Goal: Navigation & Orientation: Find specific page/section

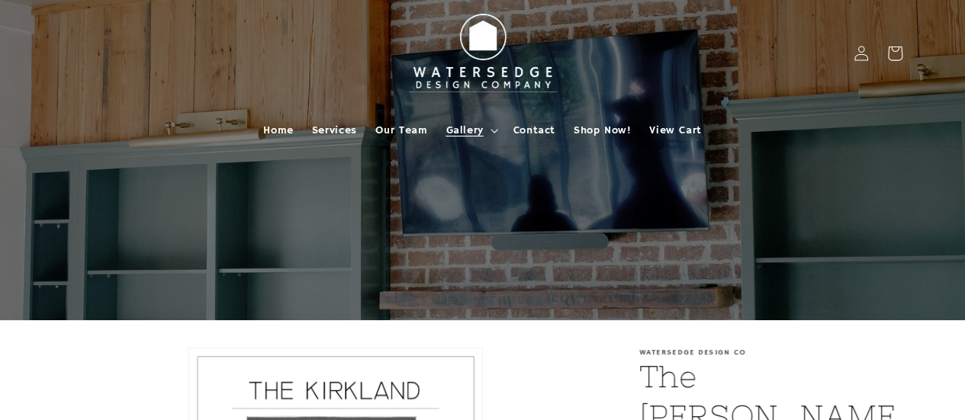
click at [465, 130] on span "Gallery" at bounding box center [464, 131] width 37 height 14
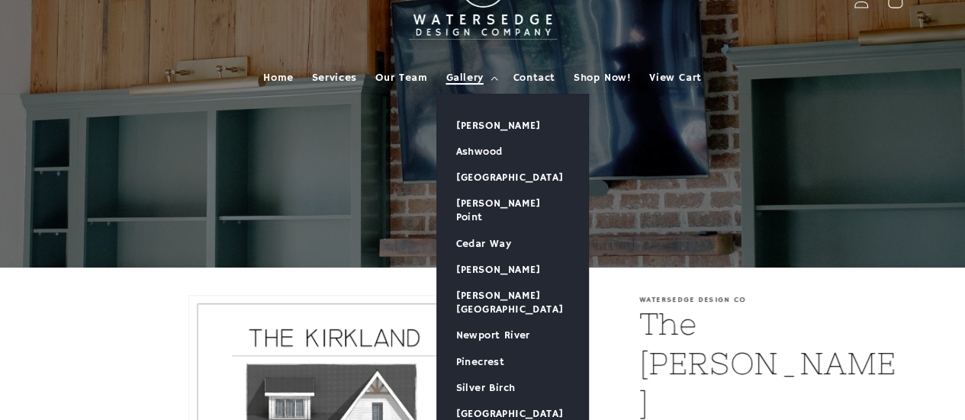
scroll to position [76, 0]
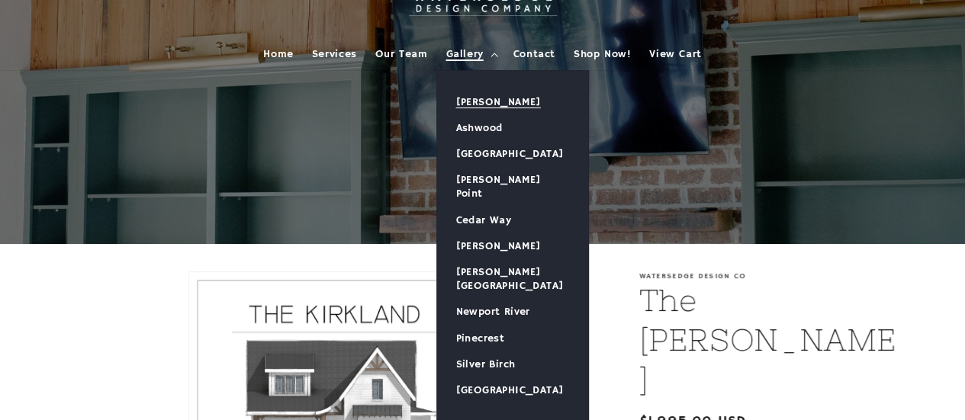
click at [494, 99] on link "[PERSON_NAME]" at bounding box center [512, 102] width 151 height 26
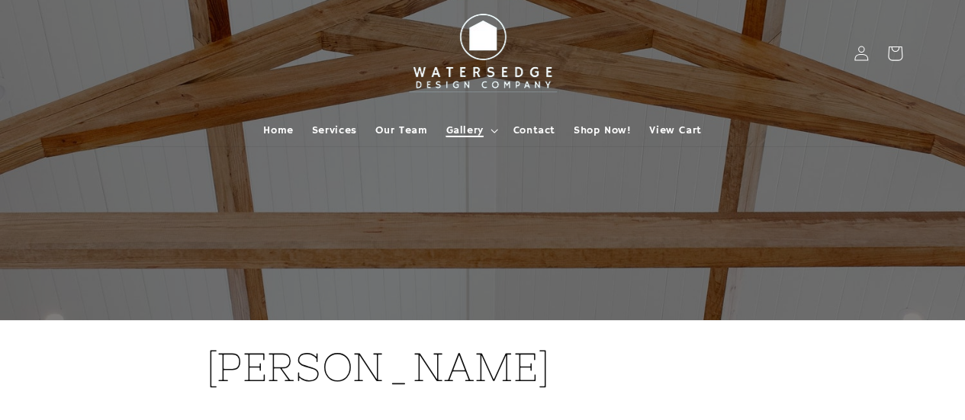
click at [493, 130] on icon at bounding box center [495, 131] width 8 height 5
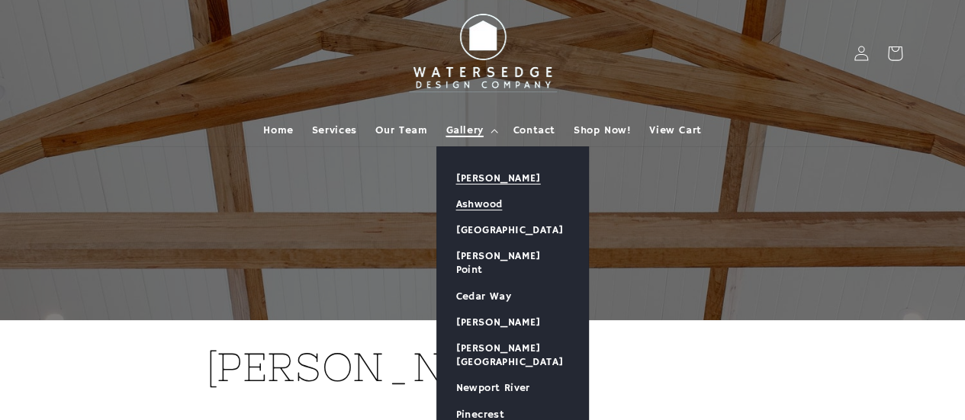
click at [471, 202] on link "Ashwood" at bounding box center [512, 205] width 151 height 26
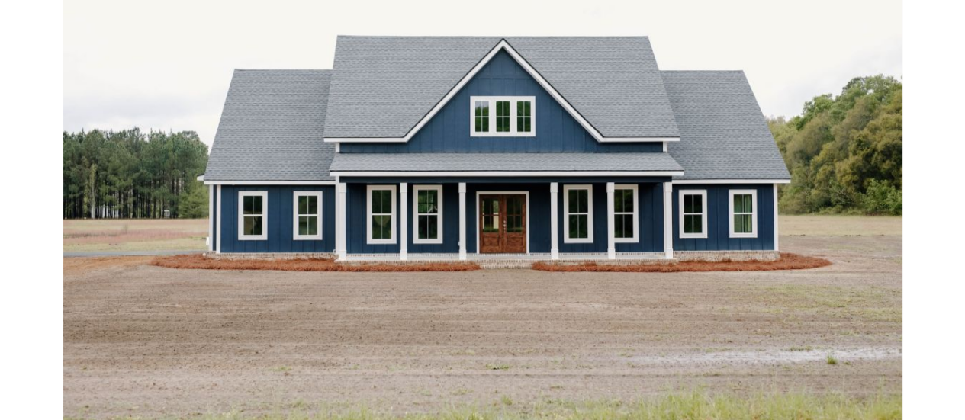
scroll to position [534, 0]
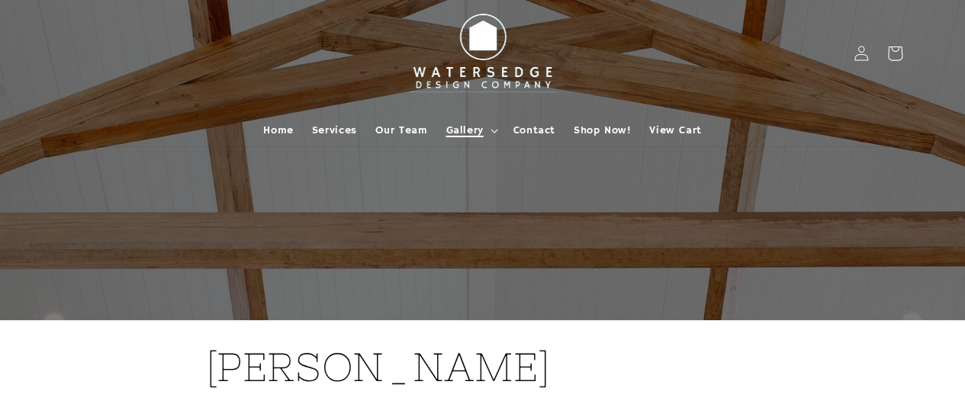
click at [456, 131] on span "Gallery" at bounding box center [464, 131] width 37 height 14
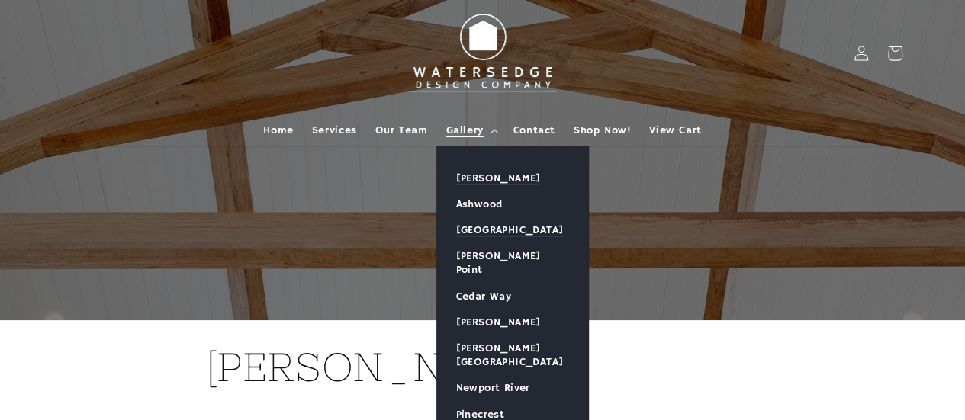
click at [470, 230] on link "[GEOGRAPHIC_DATA]" at bounding box center [512, 230] width 151 height 26
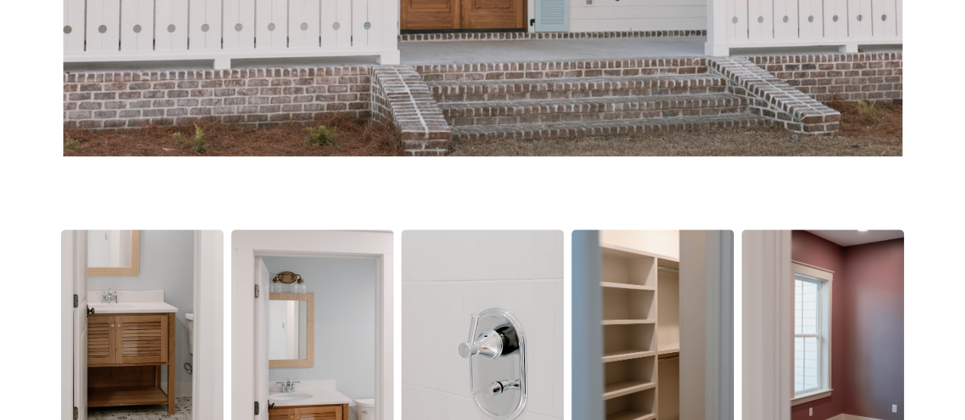
scroll to position [687, 0]
